Goal: Navigation & Orientation: Go to known website

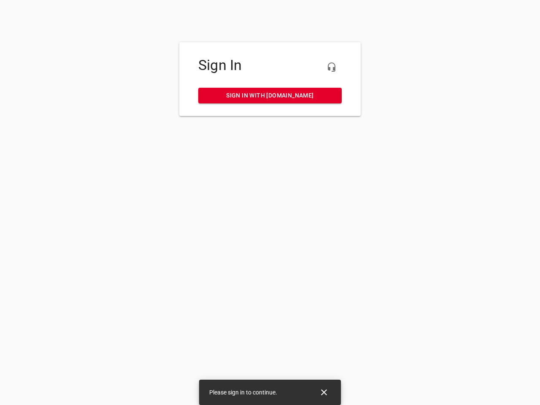
click at [332, 67] on icon "button" at bounding box center [332, 67] width 10 height 10
click at [324, 393] on icon "Close" at bounding box center [324, 393] width 6 height 6
